Goal: Use online tool/utility: Utilize a website feature to perform a specific function

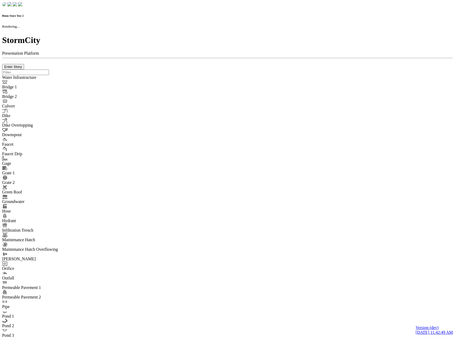
checkbox input "true"
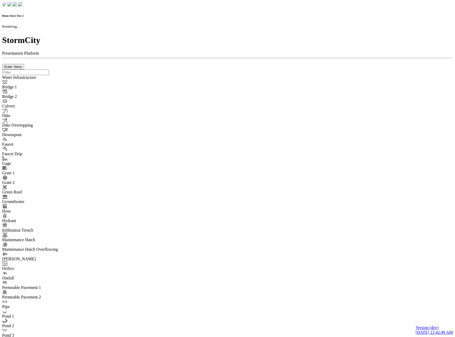
type input "0m"
type textarea "Depth = 0"
checkbox input "true"
select select "CIRCLE"
type input "7"
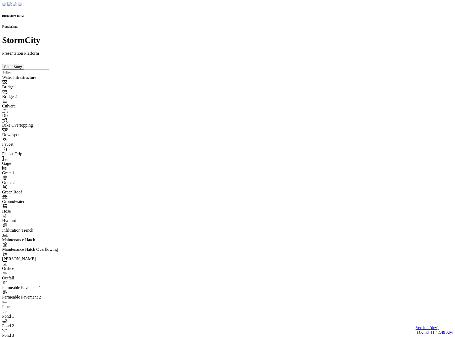
checkbox input "true"
type input "0"
select select "None"
type textarea "<i class="far fa-building"></i>"
type input "7"
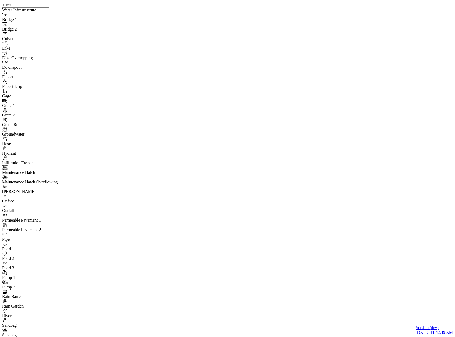
click at [97, 97] on div at bounding box center [229, 161] width 455 height 323
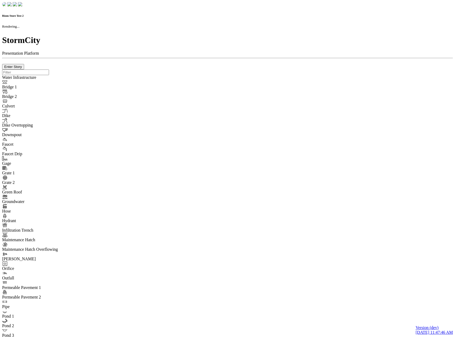
checkbox input "true"
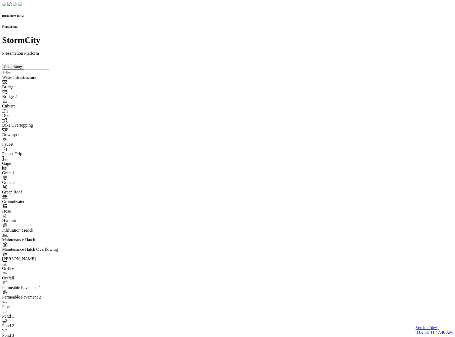
type input "0m"
type textarea "Depth = 0"
checkbox input "true"
select select "CIRCLE"
type input "7"
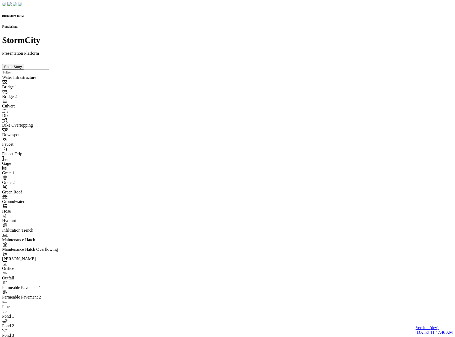
checkbox input "true"
type input "0"
type textarea "<i class="far fa-building"></i>"
type input "7"
select select "None"
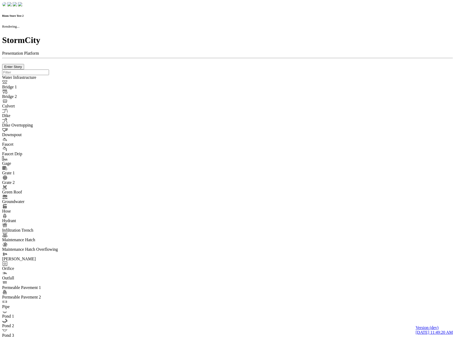
checkbox input "true"
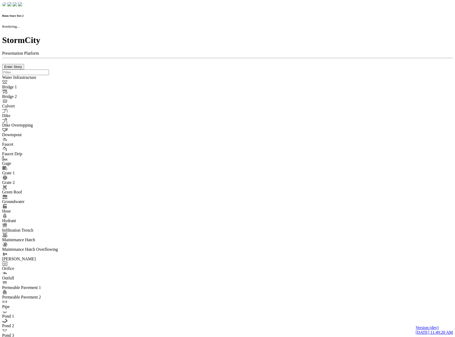
type input "0m"
type textarea "Depth = 0"
checkbox input "true"
select select "CIRCLE"
type input "7"
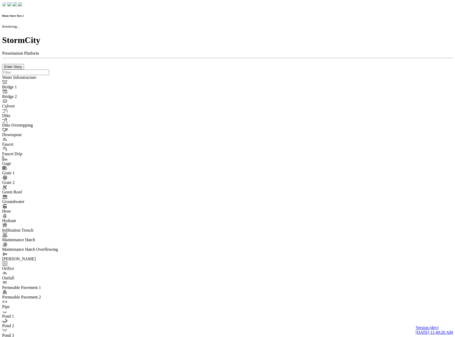
checkbox input "true"
type input "0"
type textarea "<i class="far fa-building"></i>"
type input "7"
select select "None"
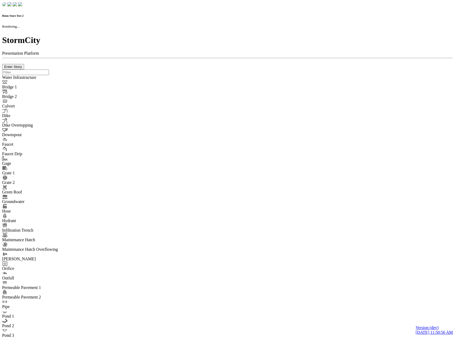
checkbox input "true"
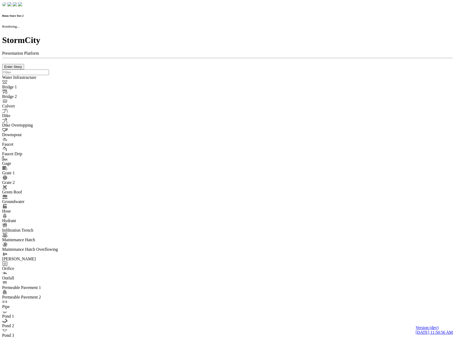
type input "0m"
type textarea "Depth = 0"
checkbox input "true"
select select "CIRCLE"
type input "7"
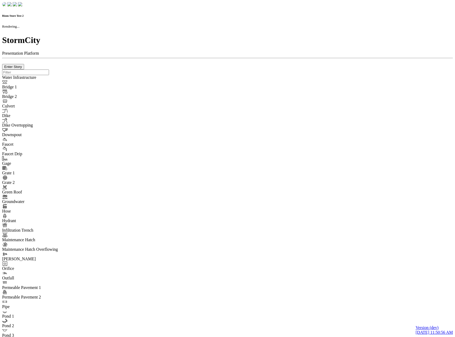
checkbox input "true"
type input "0"
type textarea "<i class="far fa-building"></i>"
select select "None"
type input "7"
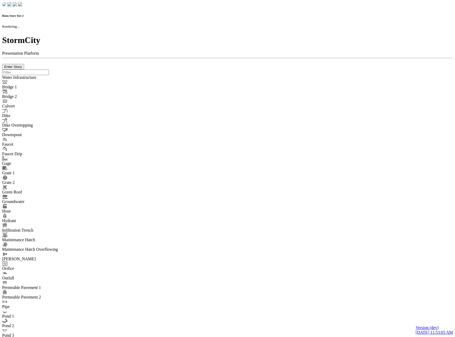
checkbox input "true"
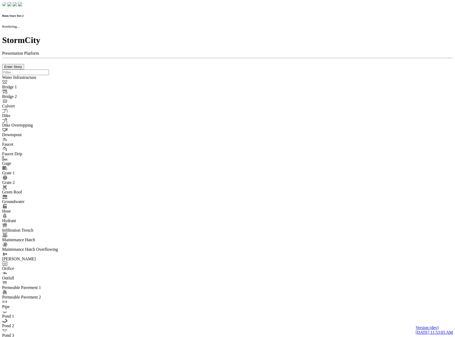
type input "0m"
type textarea "Depth = 0"
checkbox input "true"
select select "CIRCLE"
type input "7"
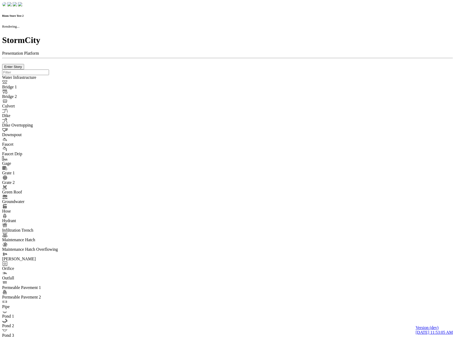
checkbox input "true"
type input "0"
type textarea "<i class="far fa-building"></i>"
type input "7"
select select "None"
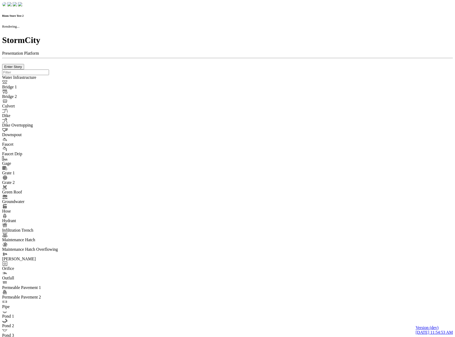
checkbox input "true"
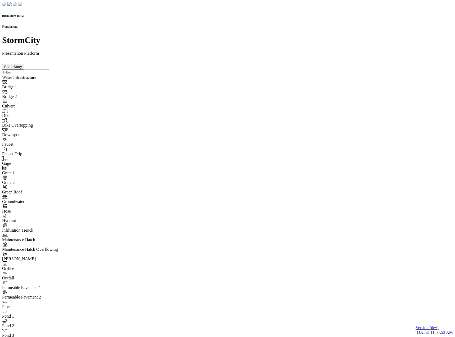
type input "0m"
type textarea "Depth = 0"
checkbox input "true"
select select "CIRCLE"
type input "7"
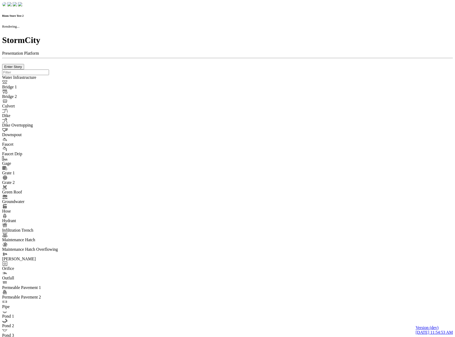
checkbox input "true"
type input "0"
select select "None"
type textarea "<i class="far fa-building"></i>"
type input "7"
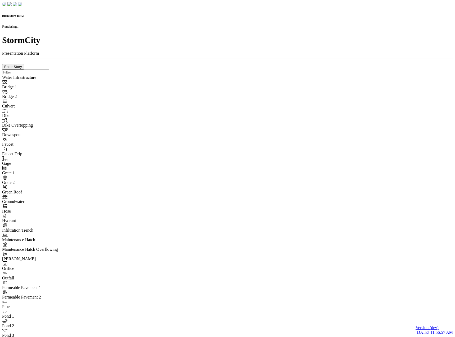
checkbox input "true"
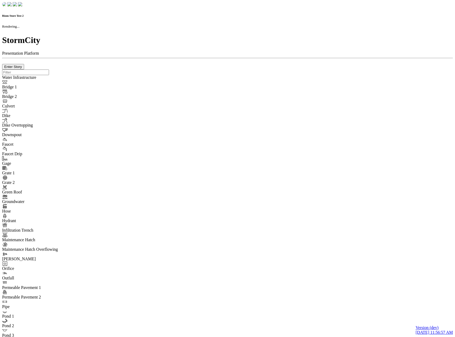
type input "0m"
type textarea "Depth = 0"
checkbox input "true"
select select "CIRCLE"
type input "7"
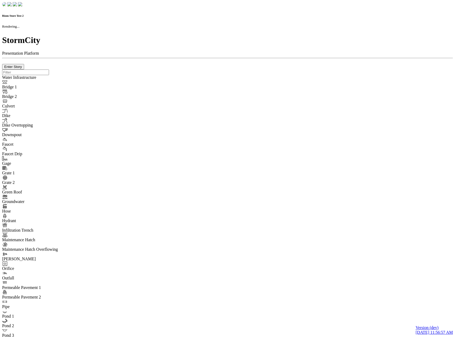
checkbox input "true"
type input "0"
select select "None"
type textarea "<i class="far fa-building"></i>"
type input "7"
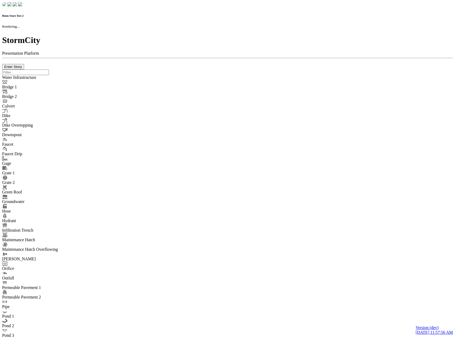
checkbox input "true"
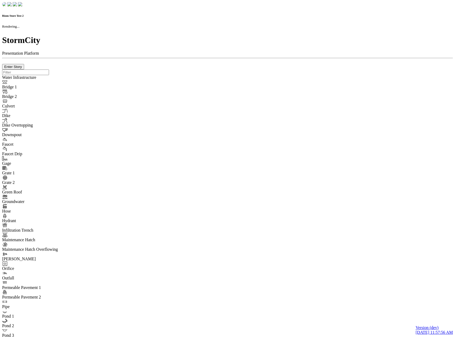
type input "0m"
type textarea "Depth = 0"
checkbox input "true"
select select "CIRCLE"
type input "7"
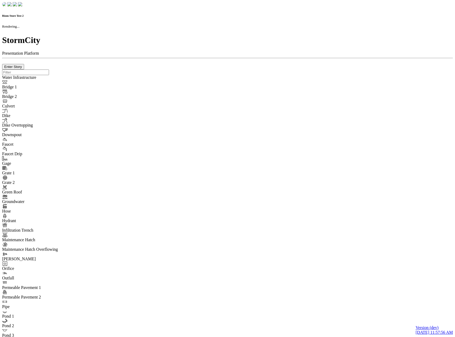
checkbox input "true"
type input "0"
type textarea "<i class="far fa-building"></i>"
type input "7"
select select "None"
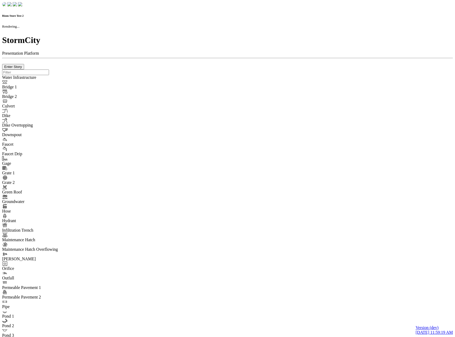
checkbox input "true"
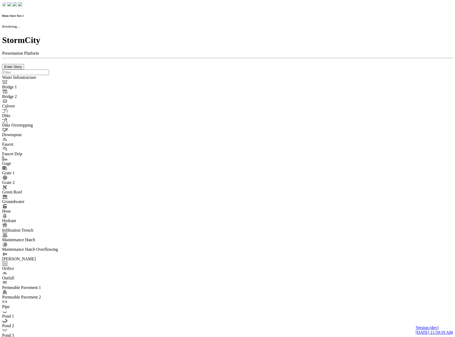
type input "0m"
type textarea "Depth = 0"
checkbox input "true"
select select "CIRCLE"
type input "7"
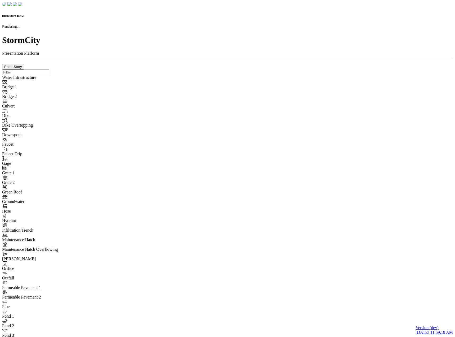
checkbox input "true"
type input "0"
type textarea "<i class="far fa-building"></i>"
select select "None"
type input "7"
